Goal: Task Accomplishment & Management: Manage account settings

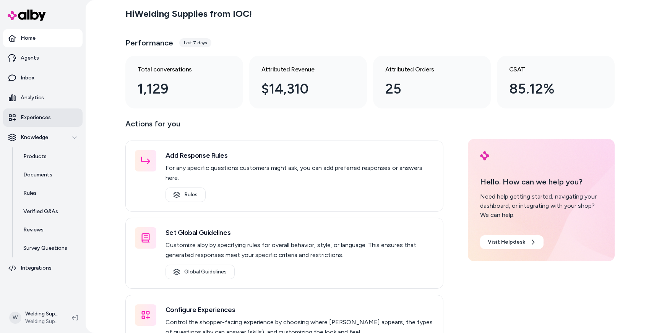
click at [37, 118] on p "Experiences" at bounding box center [36, 118] width 30 height 8
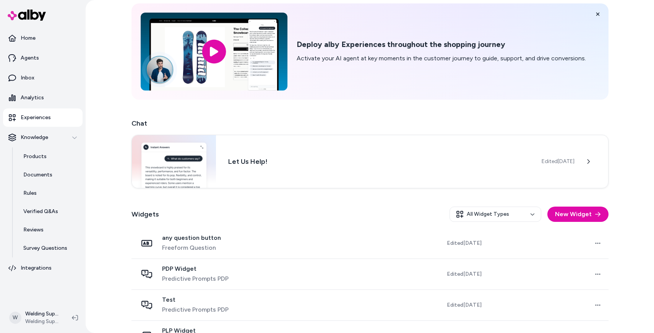
scroll to position [53, 0]
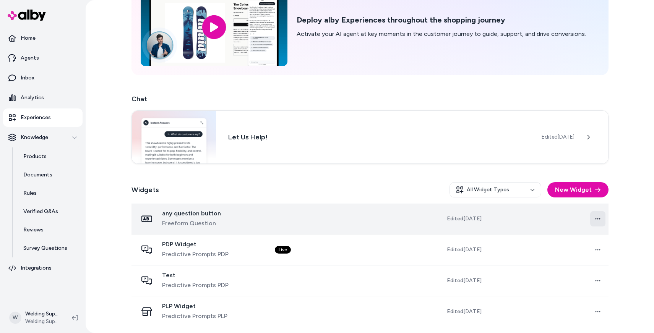
click at [594, 222] on html "Home Agents Inbox Analytics Experiences Knowledge Products Documents Rules Veri…" at bounding box center [327, 166] width 654 height 333
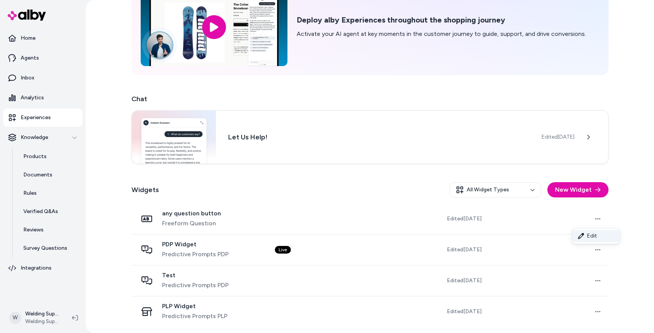
click at [589, 234] on link "Edit" at bounding box center [596, 236] width 48 height 12
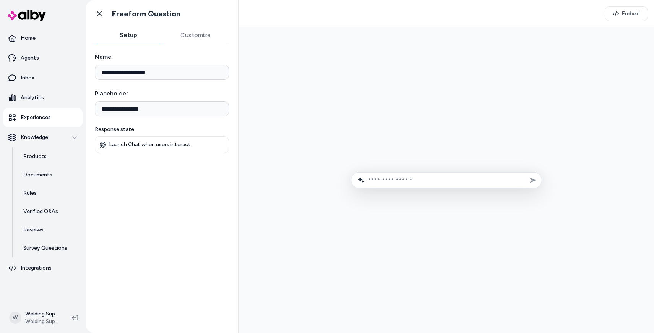
click at [198, 34] on button "Customize" at bounding box center [195, 35] width 67 height 15
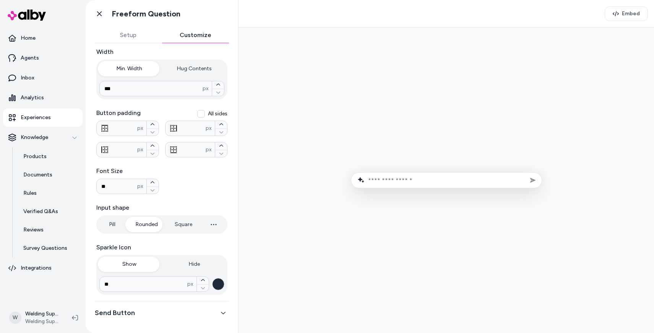
scroll to position [117, 0]
click at [97, 14] on icon at bounding box center [100, 14] width 8 height 8
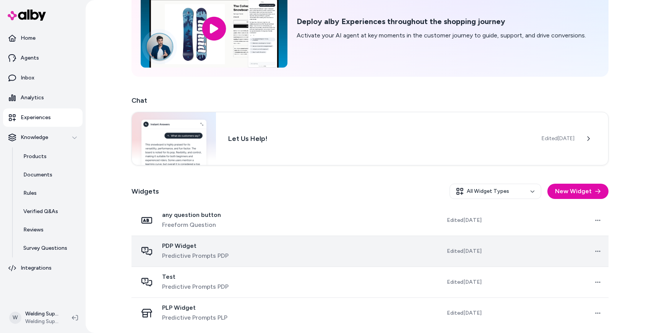
scroll to position [53, 0]
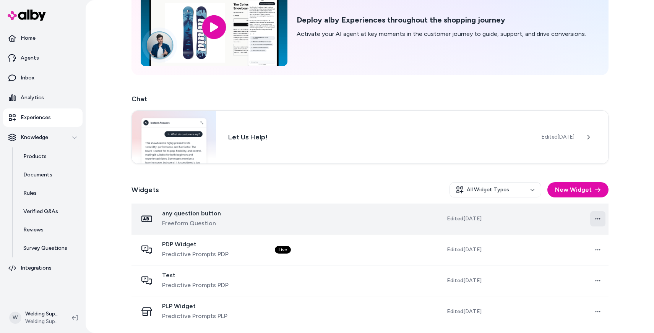
click at [593, 218] on html "Home Agents Inbox Analytics Experiences Knowledge Products Documents Rules Veri…" at bounding box center [327, 166] width 654 height 333
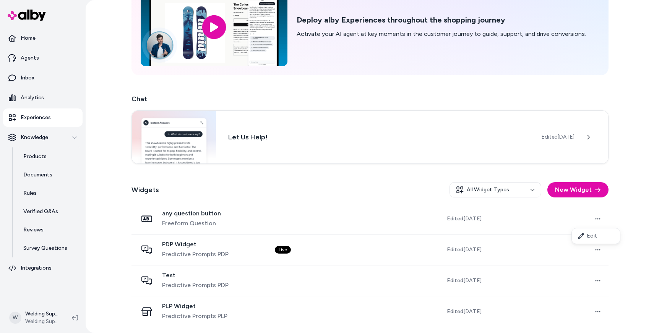
click at [195, 224] on html "Home Agents Inbox Analytics Experiences Knowledge Products Documents Rules Veri…" at bounding box center [327, 166] width 654 height 333
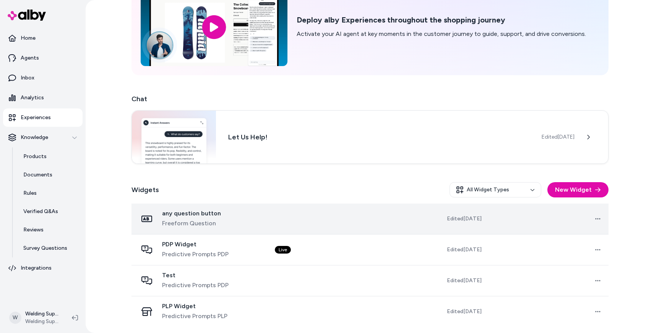
drag, startPoint x: 190, startPoint y: 214, endPoint x: 171, endPoint y: 218, distance: 19.0
click at [190, 214] on span "any question button" at bounding box center [191, 214] width 59 height 8
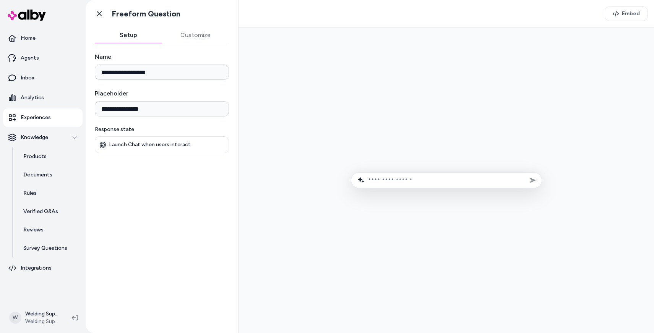
click at [198, 34] on button "Customize" at bounding box center [195, 35] width 67 height 15
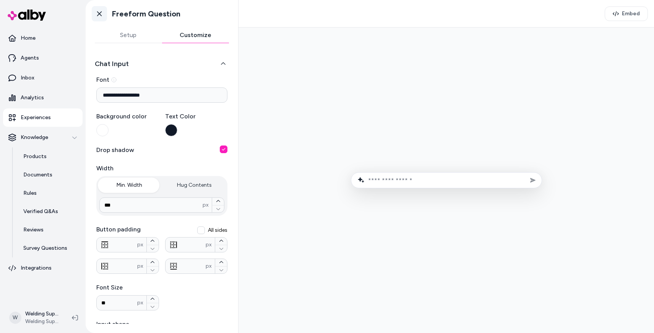
click at [96, 15] on icon at bounding box center [100, 14] width 8 height 8
